Goal: Navigation & Orientation: Find specific page/section

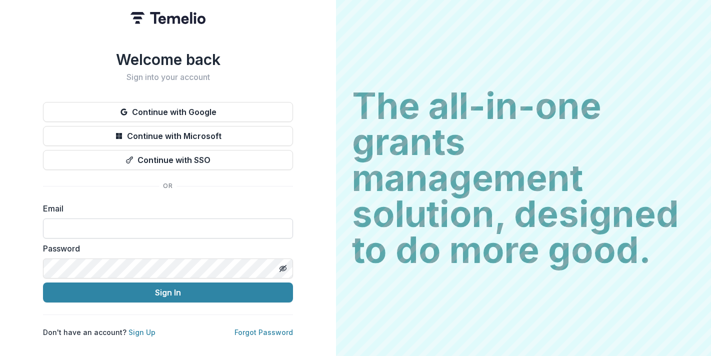
click at [175, 225] on input at bounding box center [168, 228] width 250 height 20
type input "**********"
click at [43, 282] on button "Sign In" at bounding box center [168, 292] width 250 height 20
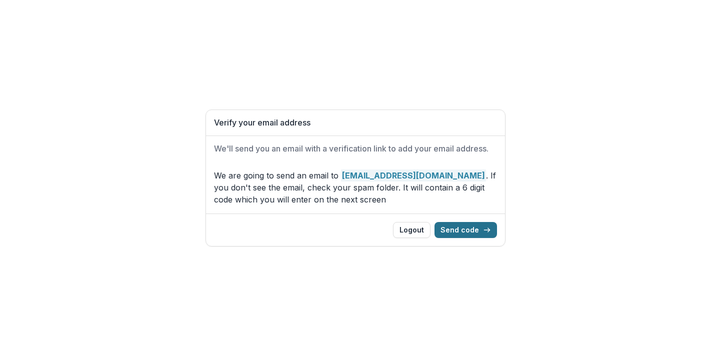
click at [483, 229] on button "Send code" at bounding box center [465, 230] width 62 height 16
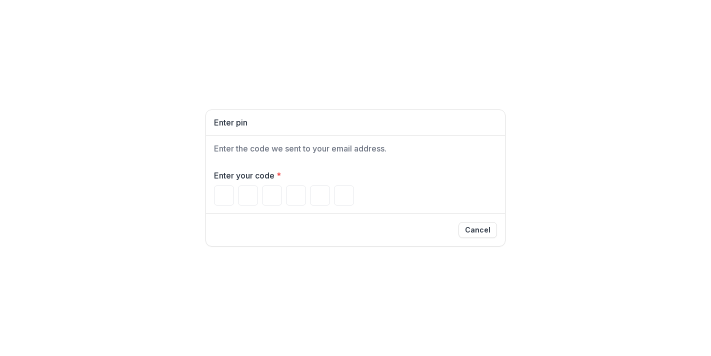
type input "*"
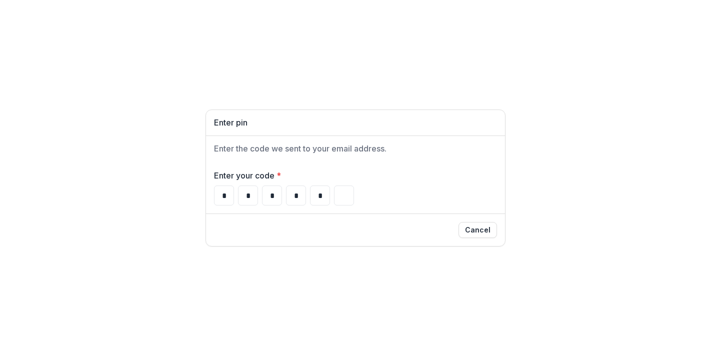
type input "*"
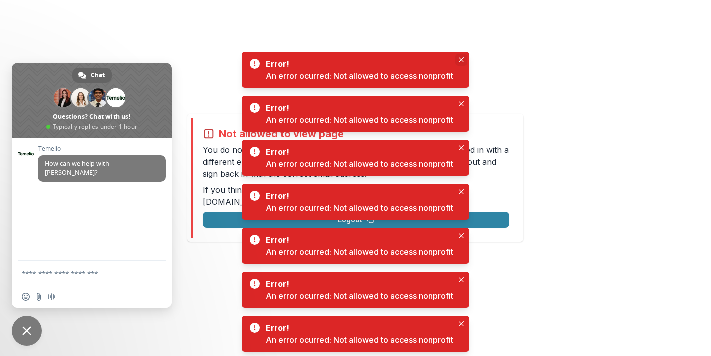
click at [461, 59] on icon "Close" at bounding box center [460, 59] width 5 height 5
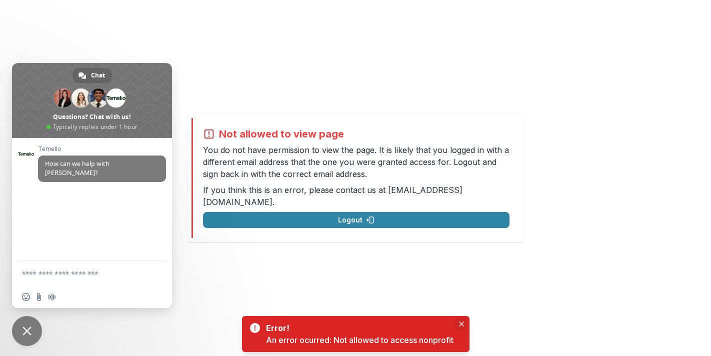
click at [458, 324] on button "Close" at bounding box center [461, 324] width 12 height 12
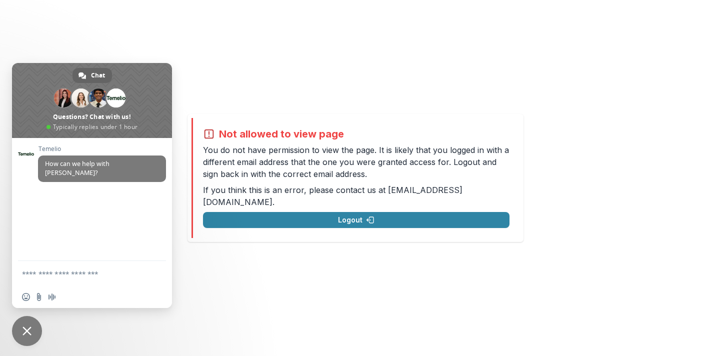
click at [194, 29] on div "Not allowed to view page You do not have permission to view the page. It is lik…" at bounding box center [355, 178] width 711 height 356
click at [38, 315] on div "Not allowed to view page You do not have permission to view the page. It is lik…" at bounding box center [355, 178] width 711 height 356
click at [33, 326] on span "Close chat" at bounding box center [27, 331] width 30 height 30
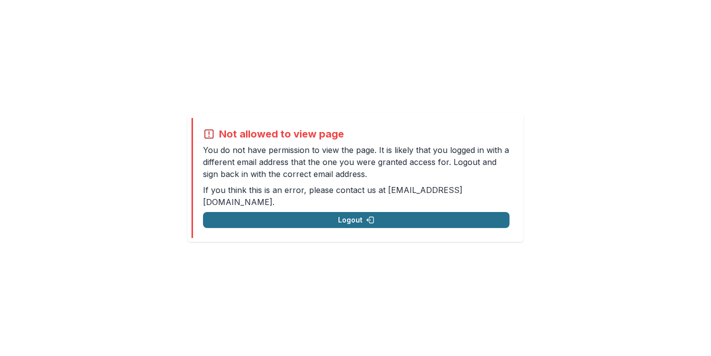
click at [323, 215] on button "Logout" at bounding box center [356, 220] width 306 height 16
